Goal: Navigation & Orientation: Find specific page/section

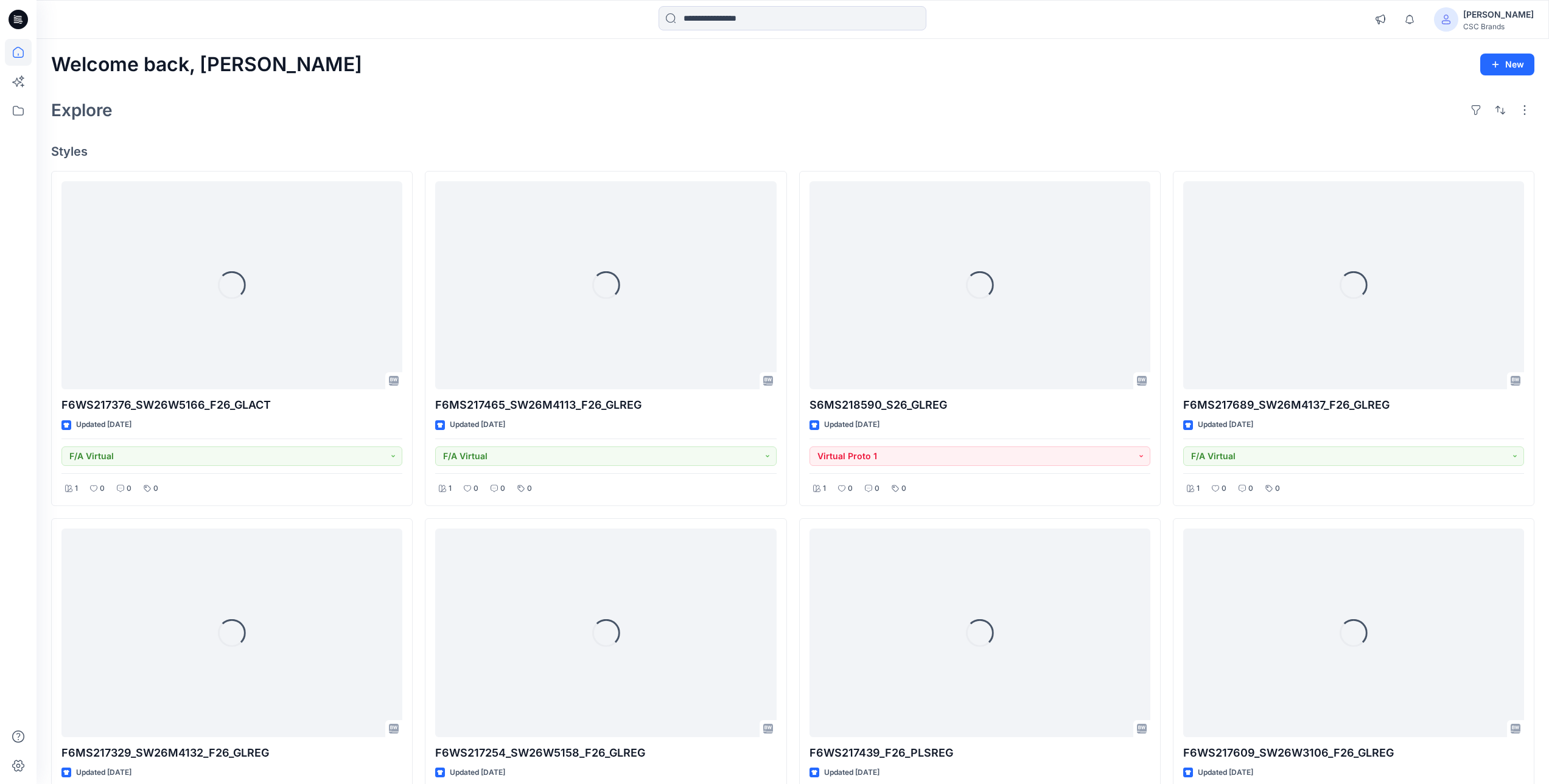
click at [457, 68] on div "Welcome back, Mijan New" at bounding box center [793, 65] width 1483 height 22
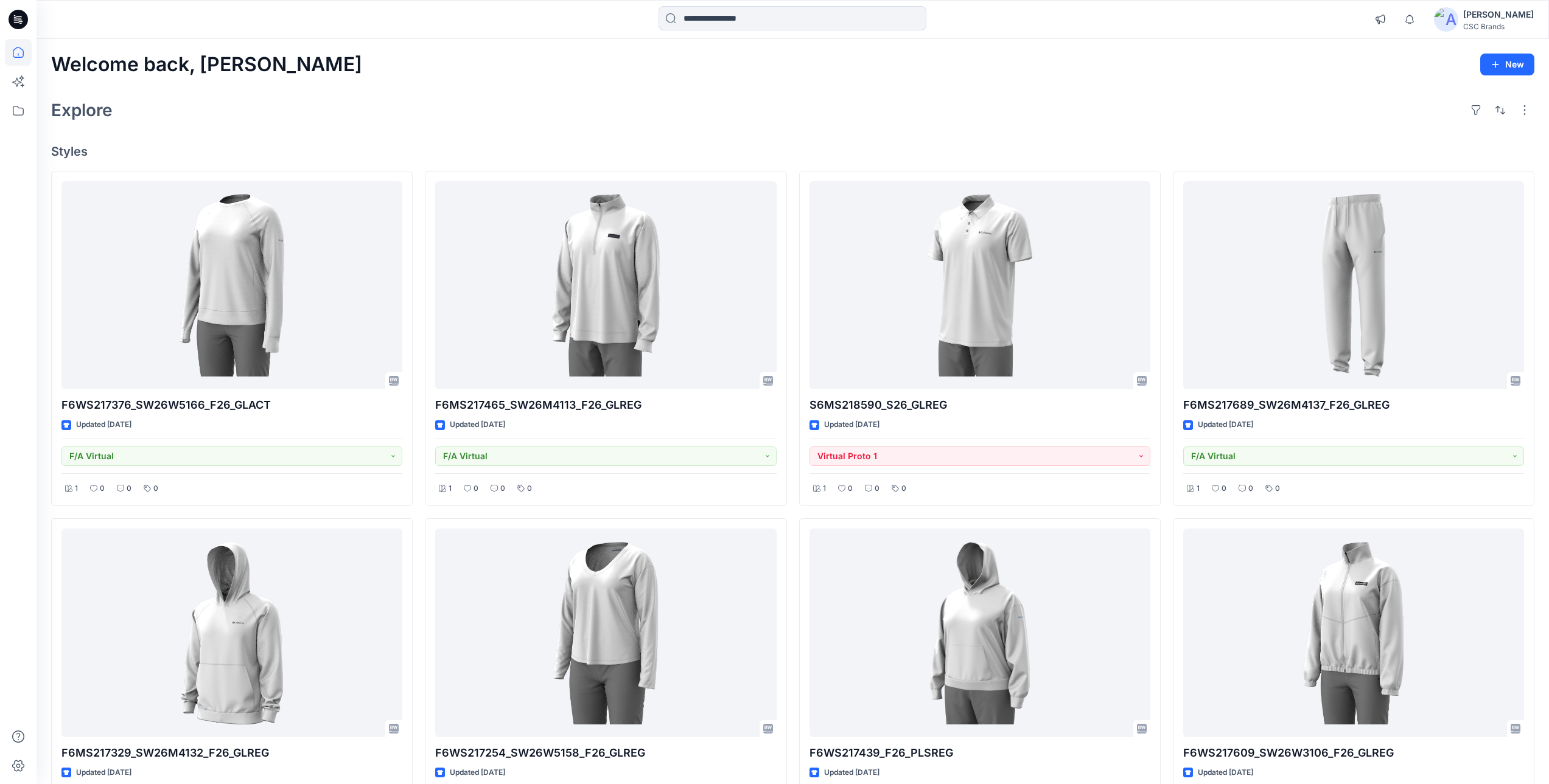
click at [462, 110] on div "Explore" at bounding box center [793, 109] width 1483 height 29
click at [834, 100] on div "Explore" at bounding box center [793, 109] width 1483 height 29
click at [1414, 22] on icon "button" at bounding box center [1410, 19] width 8 height 7
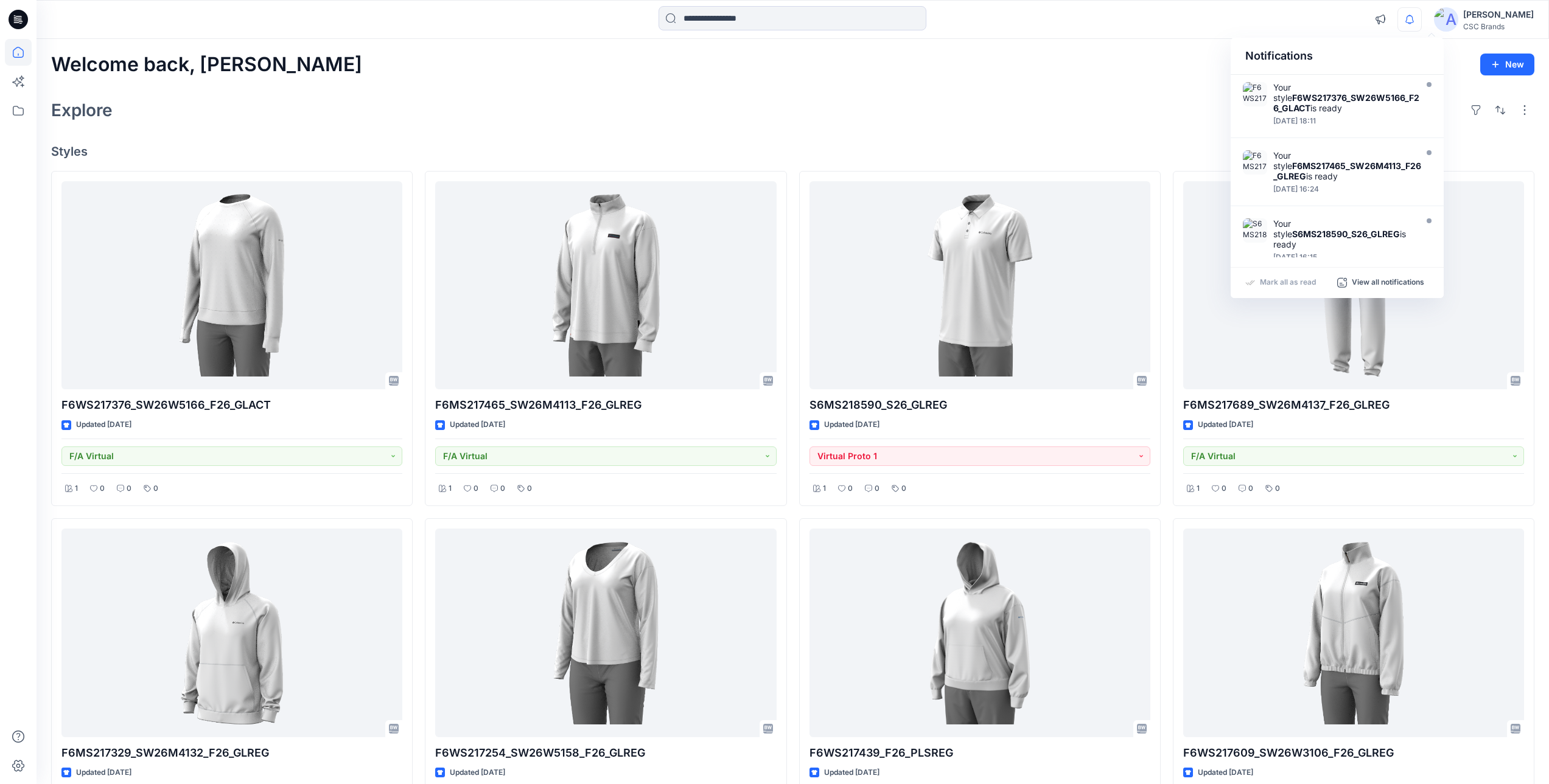
click at [1414, 21] on icon "button" at bounding box center [1410, 19] width 8 height 7
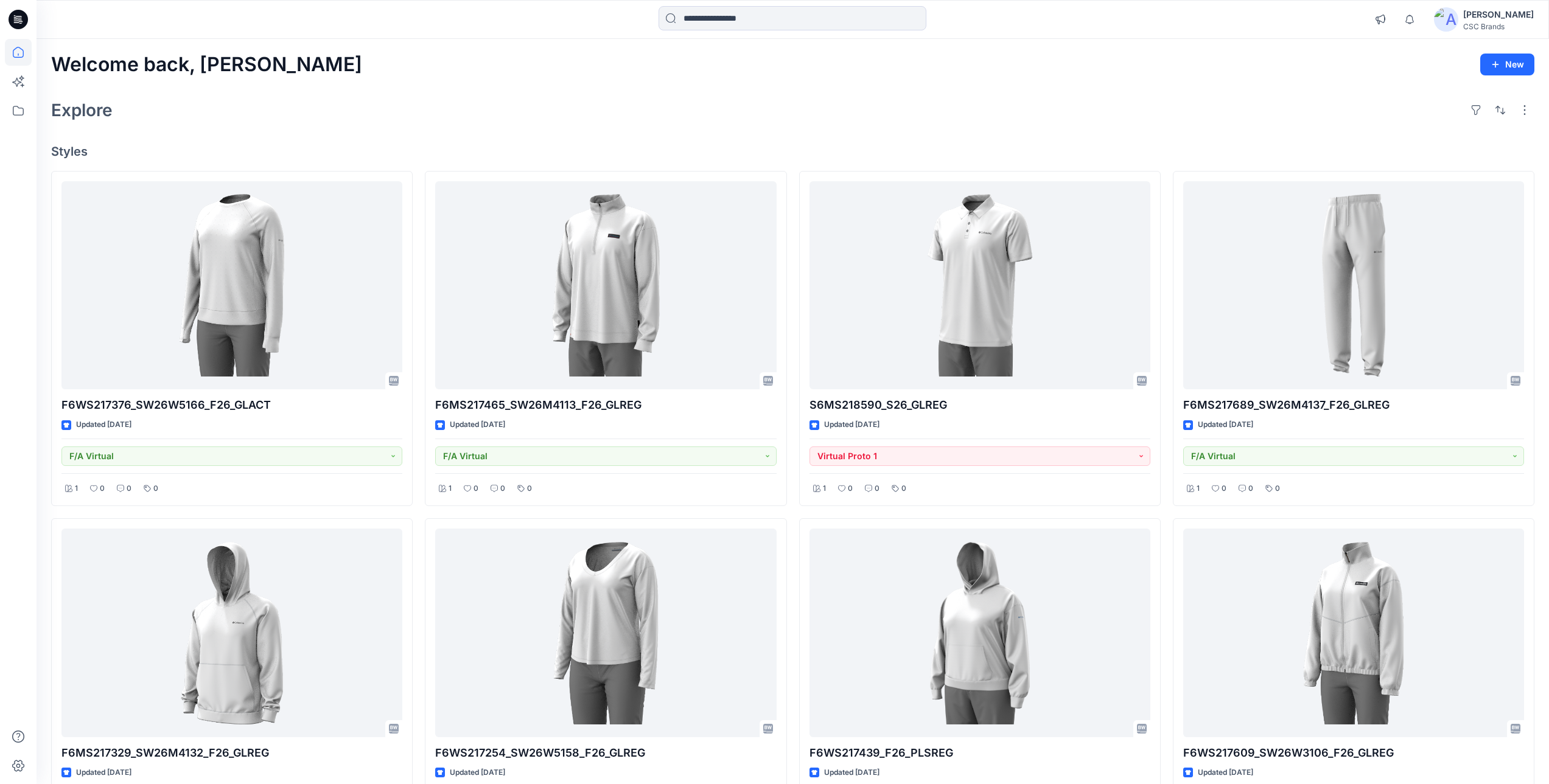
click at [958, 124] on div "Explore" at bounding box center [793, 109] width 1483 height 29
click at [470, 109] on div "Explore" at bounding box center [793, 109] width 1483 height 29
drag, startPoint x: 269, startPoint y: 0, endPoint x: 296, endPoint y: 80, distance: 84.4
click at [296, 80] on div "Welcome back, Mijan New Explore Styles F6WS217376_SW26W5166_F26_GLACT Updated 4…" at bounding box center [793, 650] width 1512 height 1222
drag, startPoint x: 420, startPoint y: 94, endPoint x: 402, endPoint y: 94, distance: 18.0
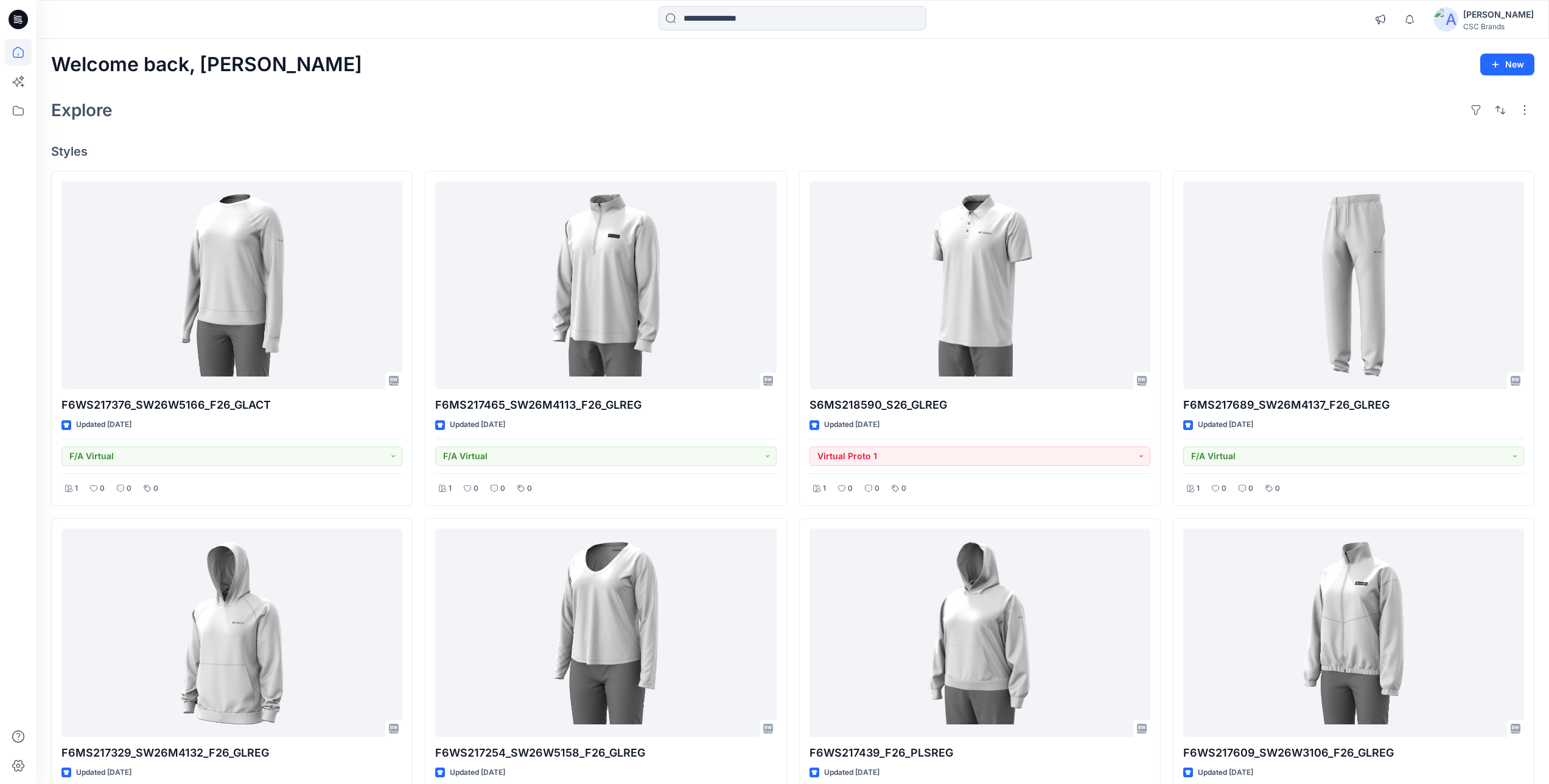
click at [420, 94] on div "Welcome back, Mijan New Explore Styles F6WS217376_SW26W5166_F26_GLACT Updated 4…" at bounding box center [793, 650] width 1512 height 1222
drag, startPoint x: 78, startPoint y: 0, endPoint x: 1278, endPoint y: 118, distance: 1205.8
click at [1278, 118] on div "Explore" at bounding box center [793, 109] width 1483 height 29
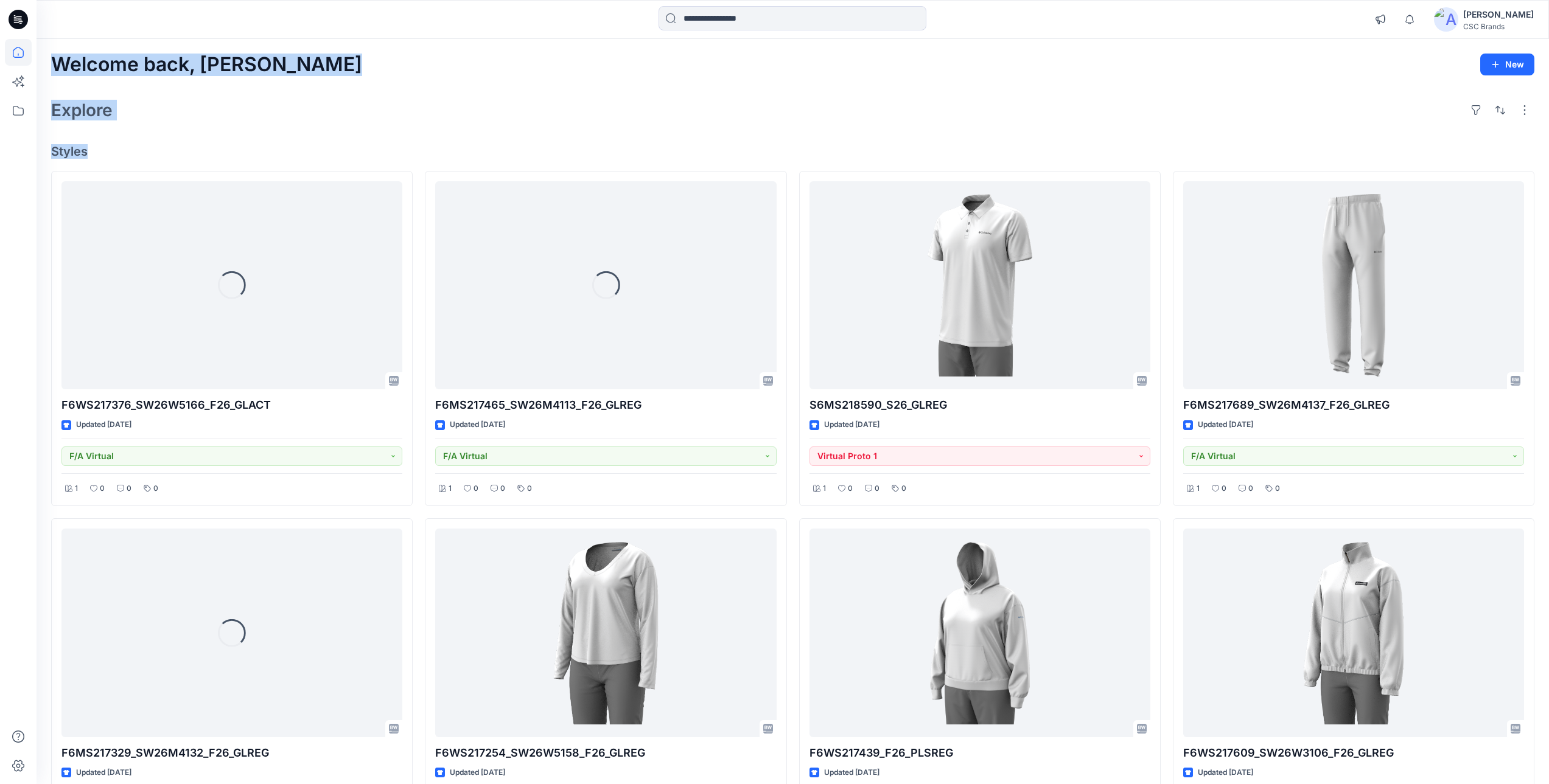
drag, startPoint x: 67, startPoint y: 85, endPoint x: 89, endPoint y: 145, distance: 63.9
click at [89, 145] on div "Welcome back, Mijan New Explore Styles Loading... F6WS217376_SW26W5166_F26_GLAC…" at bounding box center [793, 650] width 1512 height 1222
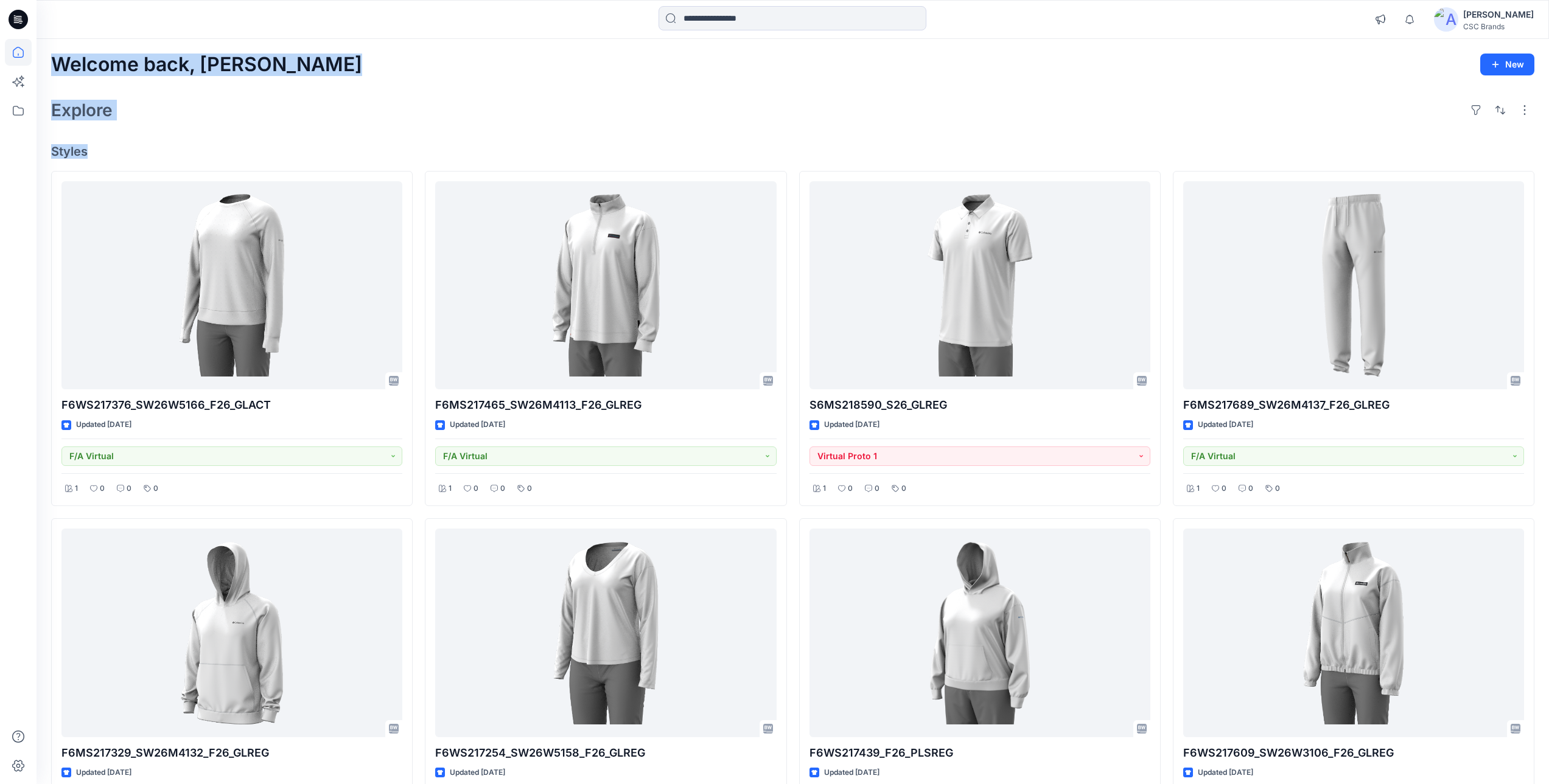
drag, startPoint x: 89, startPoint y: 145, endPoint x: 195, endPoint y: 143, distance: 106.0
click at [195, 143] on div "Welcome back, Mijan New Explore Styles F6WS217376_SW26W5166_F26_GLACT Updated 4…" at bounding box center [793, 650] width 1512 height 1222
drag, startPoint x: 53, startPoint y: 58, endPoint x: 96, endPoint y: 147, distance: 98.8
click at [96, 147] on div "Welcome back, Mijan New Explore Styles F6WS217376_SW26W5166_F26_GLACT Updated 4…" at bounding box center [793, 650] width 1512 height 1222
drag, startPoint x: 96, startPoint y: 147, endPoint x: 219, endPoint y: 138, distance: 123.3
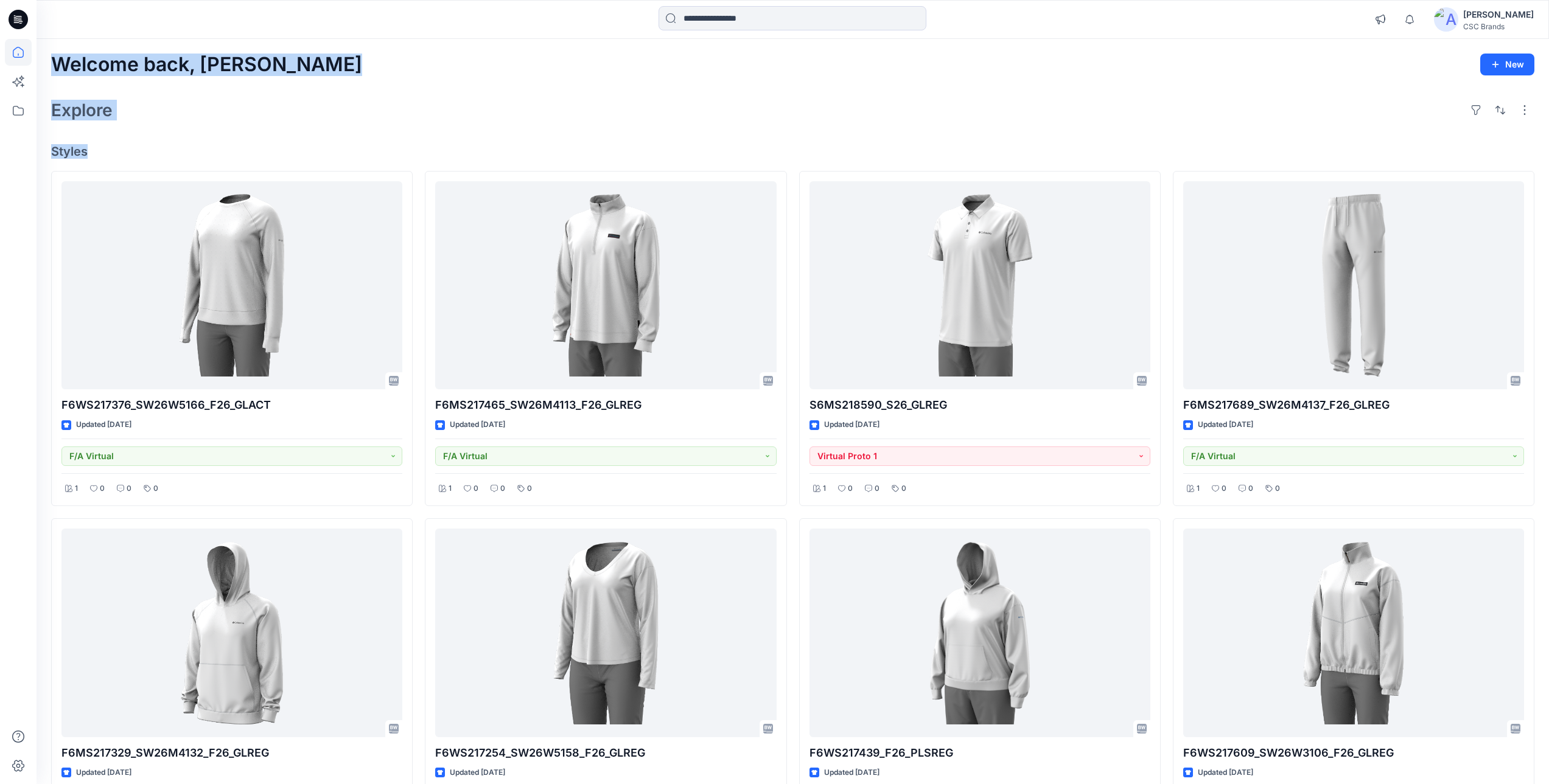
click at [219, 138] on div "Welcome back, Mijan New Explore Styles F6WS217376_SW26W5166_F26_GLACT Updated 4…" at bounding box center [793, 650] width 1512 height 1222
click at [265, 58] on div "Welcome back, Mijan New" at bounding box center [793, 65] width 1483 height 22
click at [311, 107] on div "Explore" at bounding box center [793, 109] width 1483 height 29
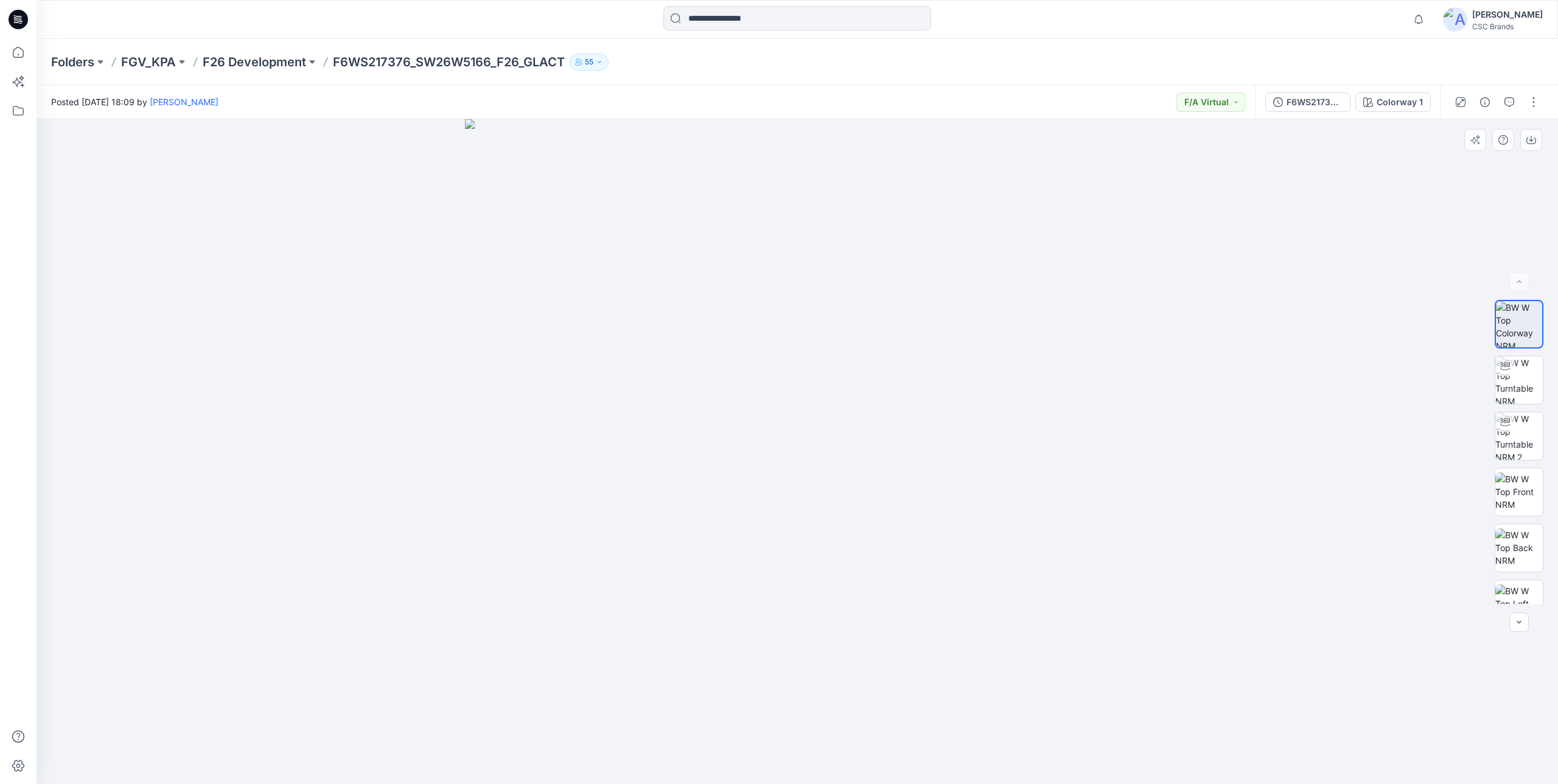
drag, startPoint x: 774, startPoint y: 584, endPoint x: 1035, endPoint y: 584, distance: 261.0
click at [1022, 584] on img at bounding box center [797, 451] width 665 height 665
click at [1114, 559] on img at bounding box center [797, 451] width 665 height 665
click at [691, 60] on div "Folders FGV_KPA F26 Development F6WS217376_SW26W5166_F26_GLACT 55" at bounding box center [750, 62] width 1397 height 17
click at [602, 65] on icon "button" at bounding box center [600, 62] width 7 height 7
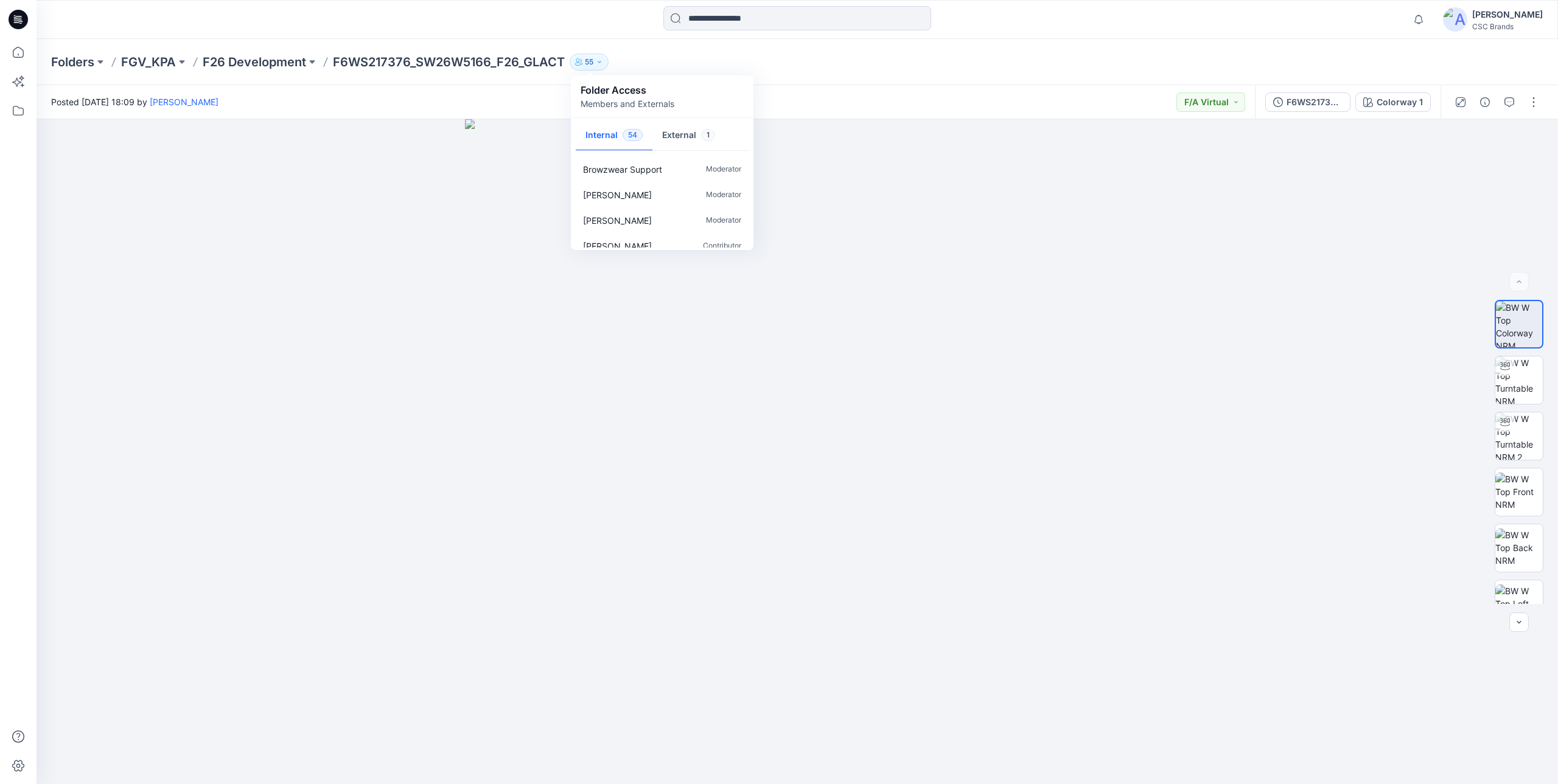
click at [732, 65] on div "Folders FGV_KPA F26 Development F6WS217376_SW26W5166_F26_GLACT 55 Folder Access…" at bounding box center [750, 62] width 1397 height 17
click at [593, 62] on p "55" at bounding box center [589, 62] width 8 height 13
click at [671, 130] on button "External 1" at bounding box center [688, 136] width 72 height 31
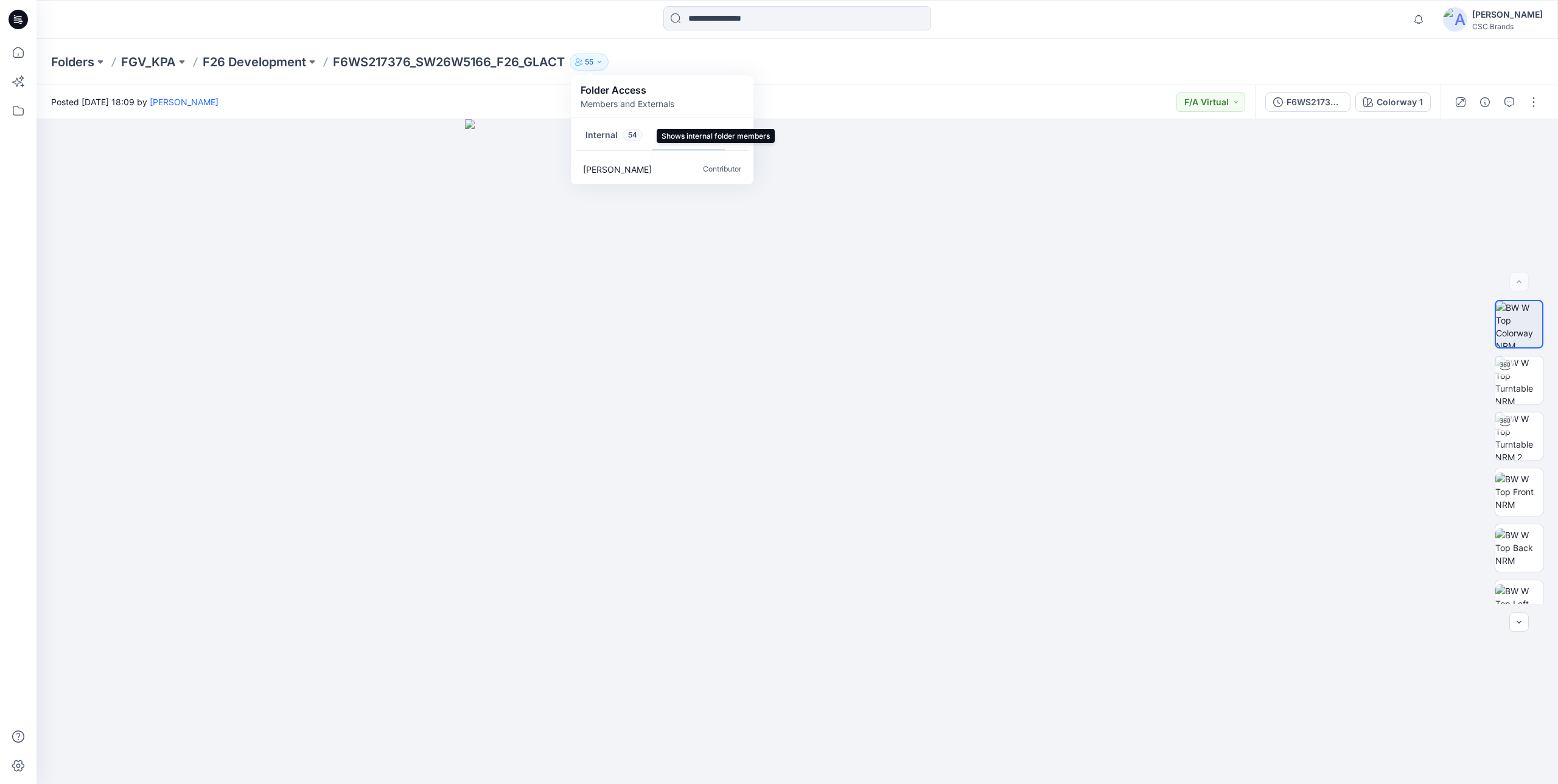
click at [608, 137] on button "Internal 54" at bounding box center [614, 136] width 77 height 31
drag, startPoint x: 846, startPoint y: 98, endPoint x: 788, endPoint y: 74, distance: 62.8
click at [846, 98] on div "Posted Tuesday, August 26, 2025 18:09 by Mijan Uddin F/A Virtual" at bounding box center [646, 102] width 1218 height 34
